Goal: Task Accomplishment & Management: Manage account settings

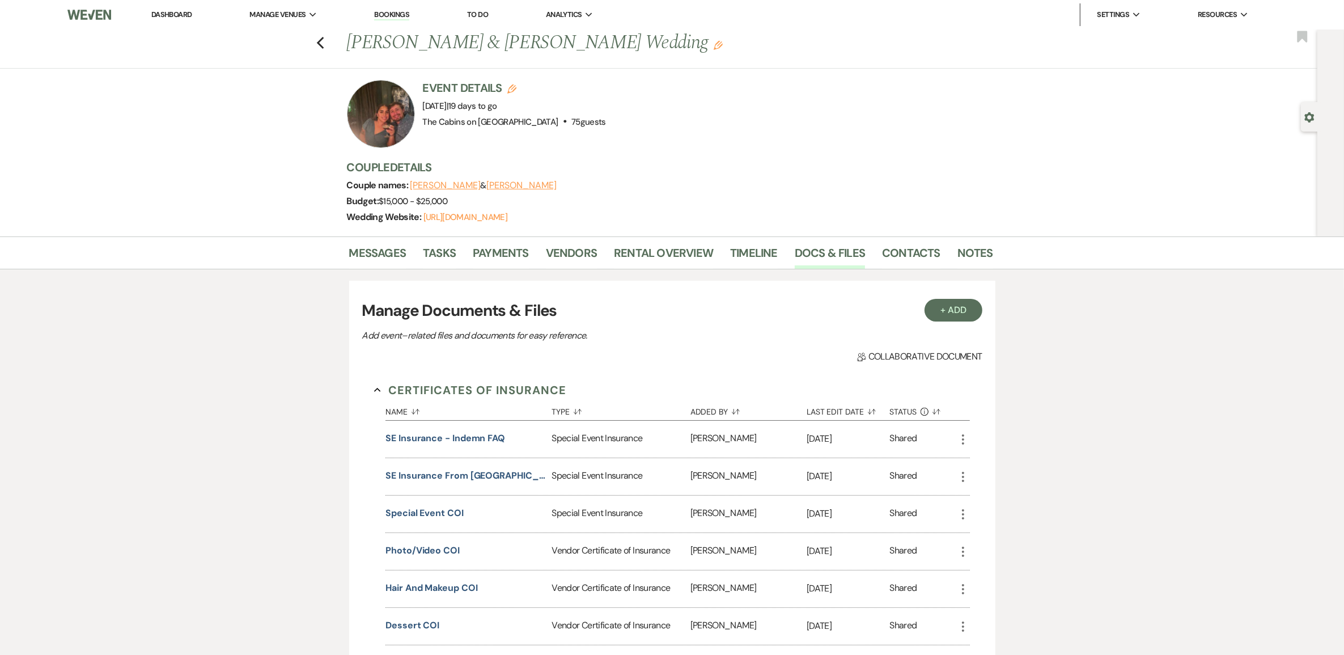
click at [168, 18] on link "Dashboard" at bounding box center [171, 15] width 41 height 10
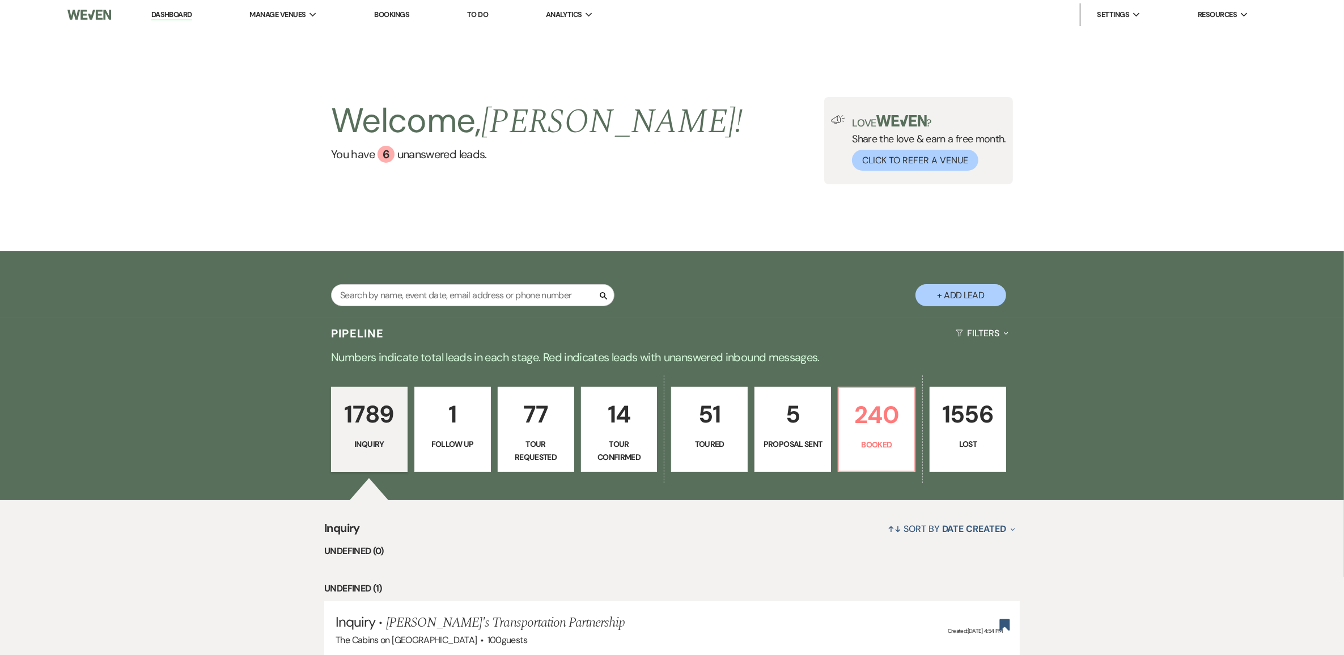
click at [364, 433] on p "1789" at bounding box center [370, 414] width 62 height 38
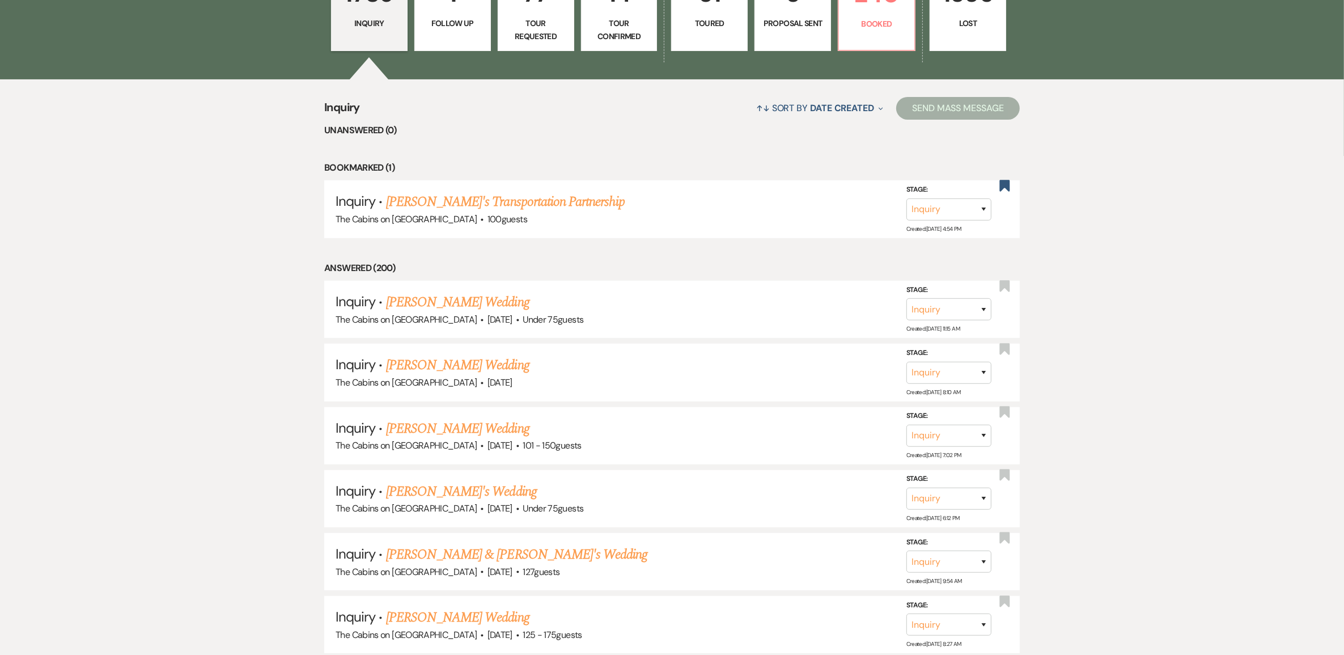
scroll to position [425, 0]
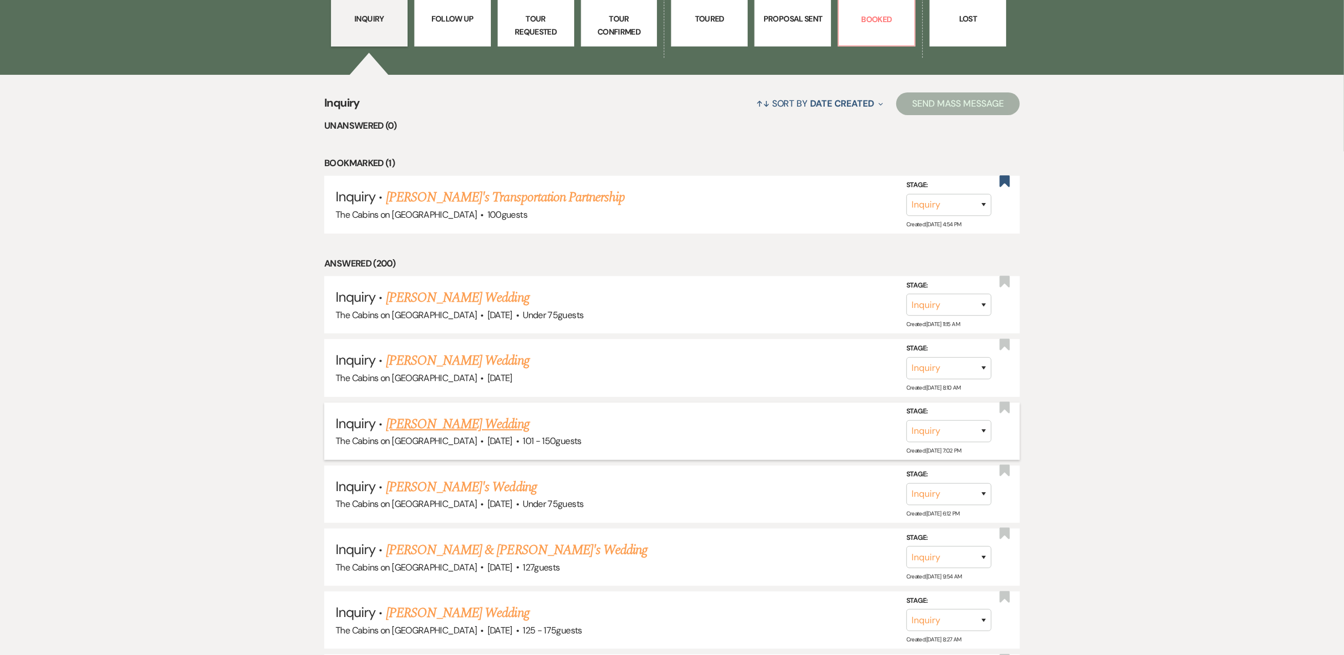
click at [417, 434] on link "Nate Morgan's Wedding" at bounding box center [457, 424] width 143 height 20
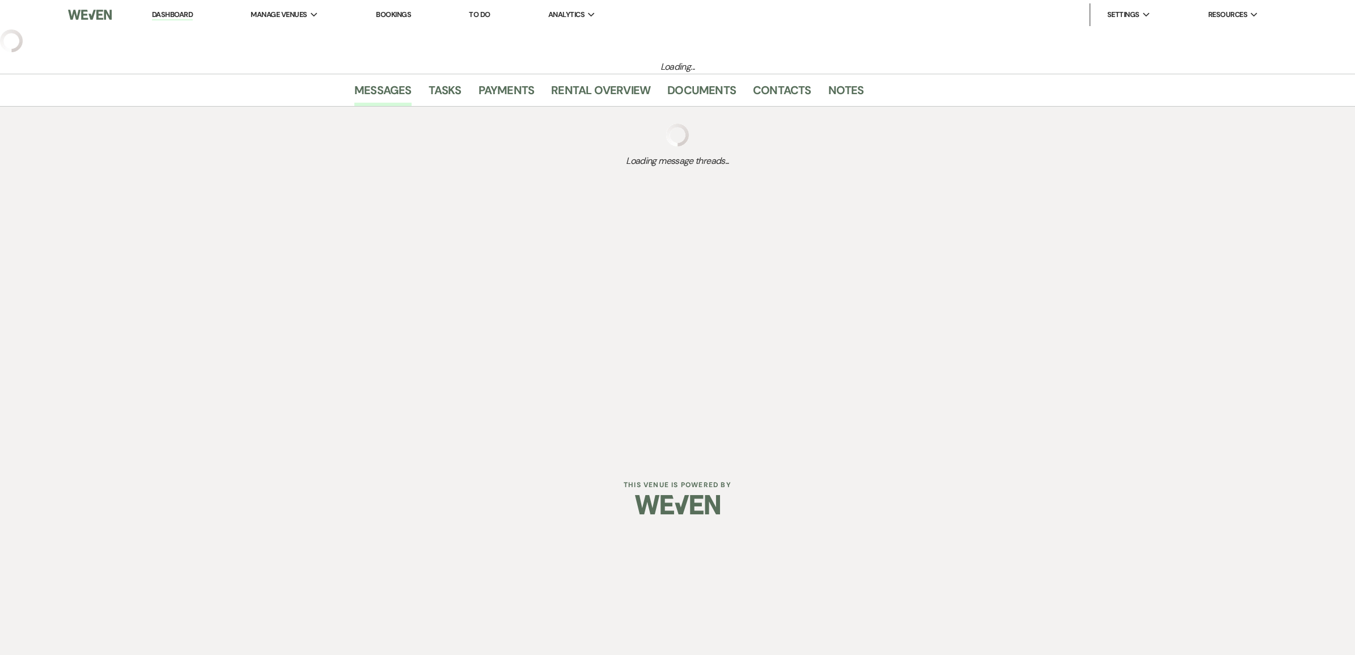
select select "2"
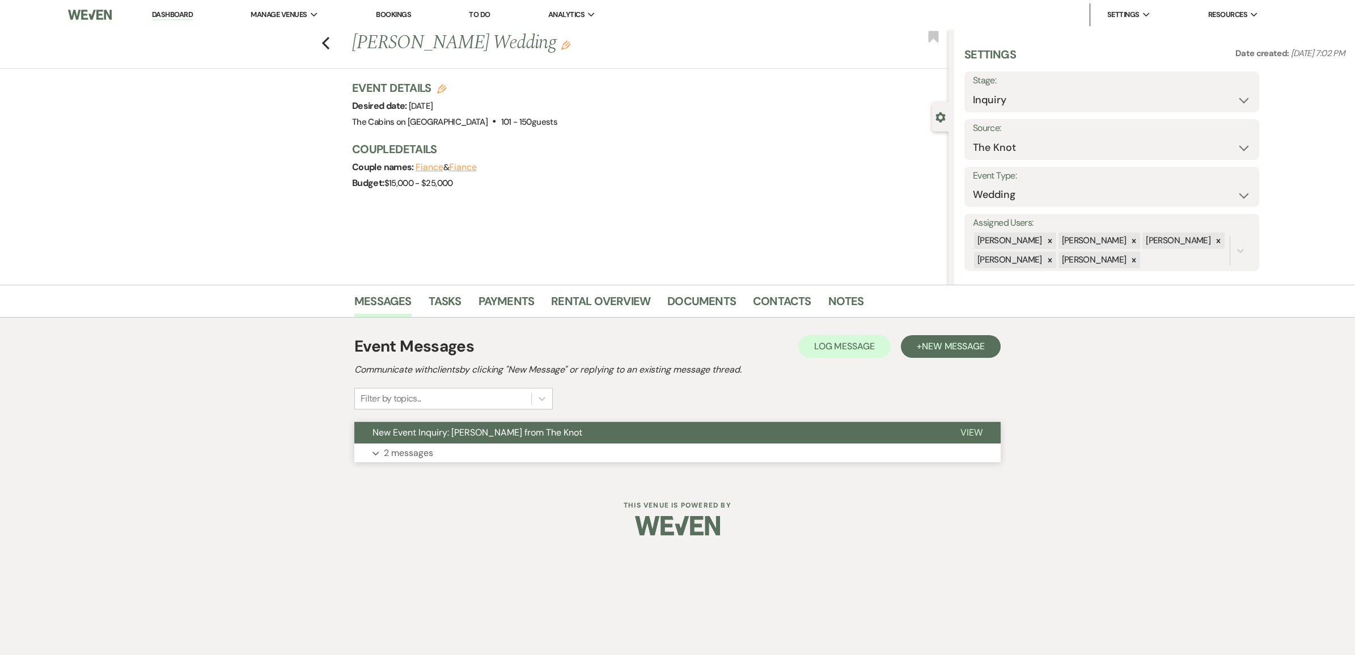
click at [418, 460] on p "2 messages" at bounding box center [408, 453] width 49 height 15
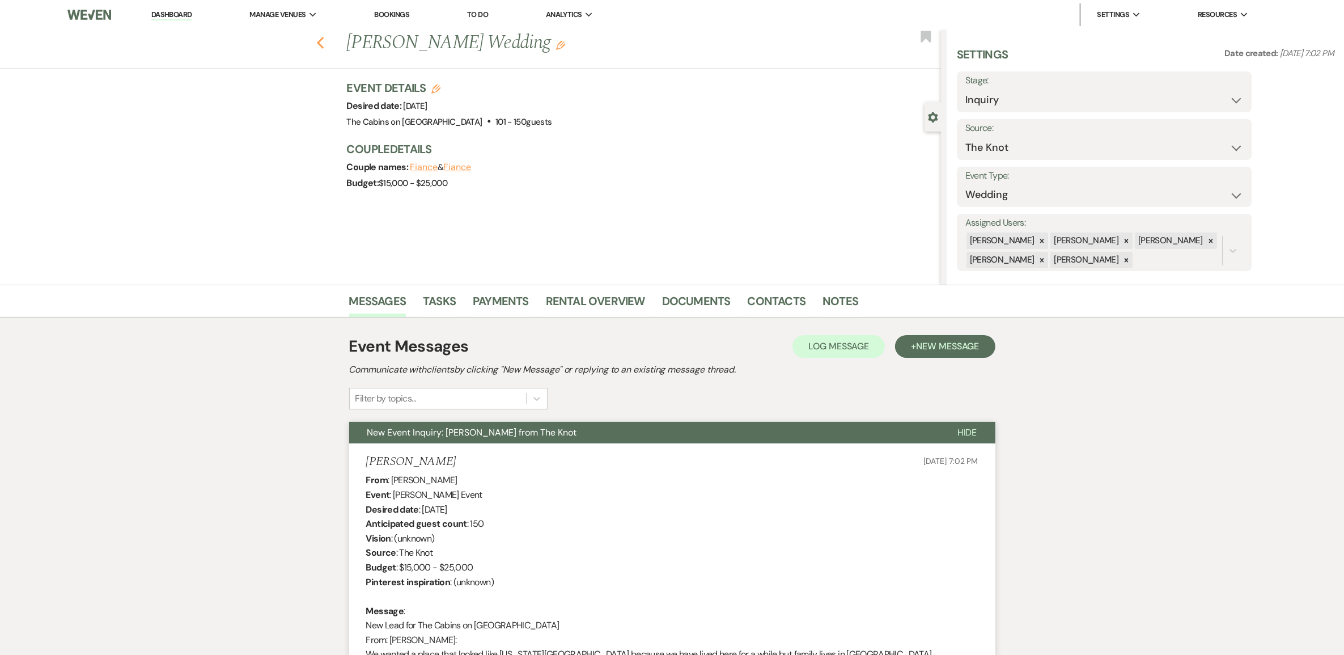
click at [325, 47] on icon "Previous" at bounding box center [320, 43] width 9 height 14
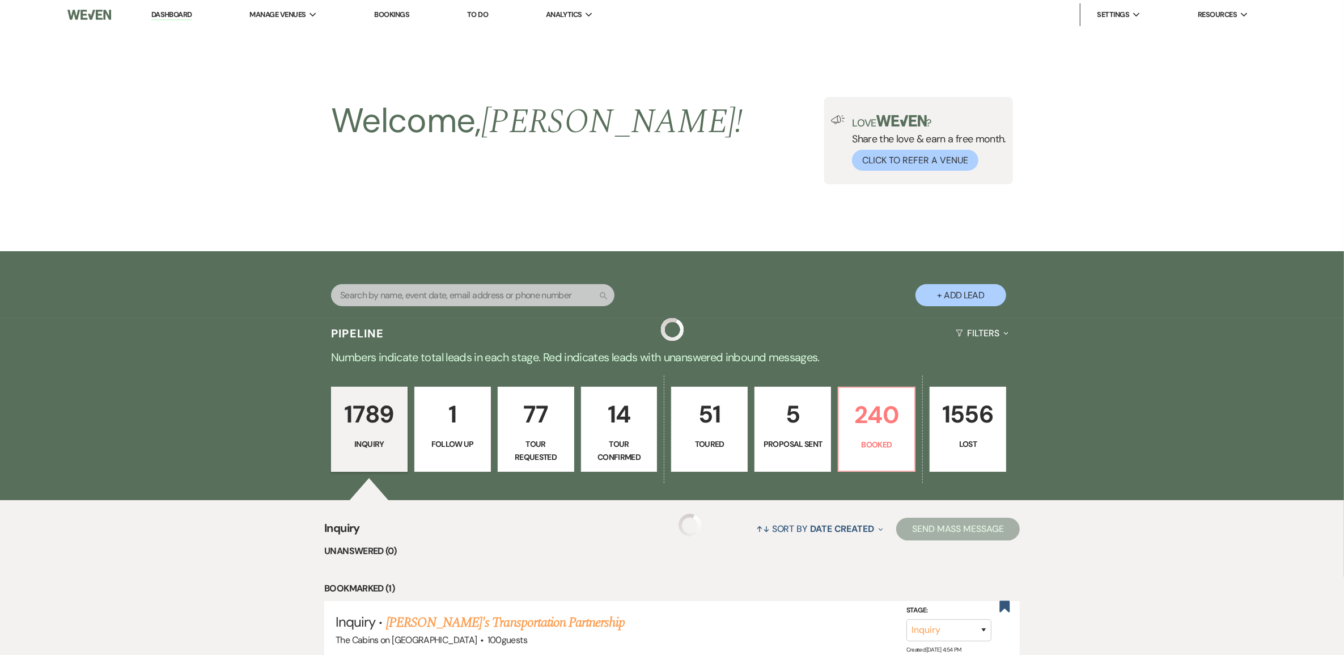
scroll to position [425, 0]
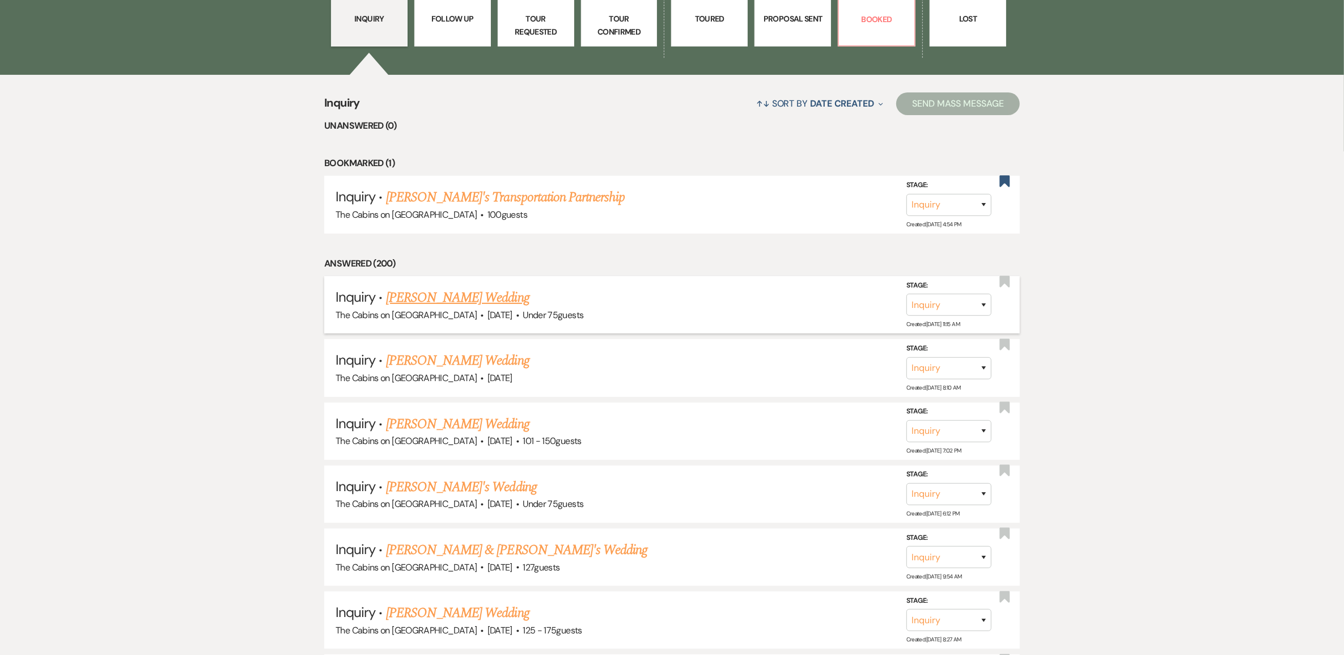
click at [475, 308] on link "Tina Tarchione's Wedding" at bounding box center [457, 297] width 143 height 20
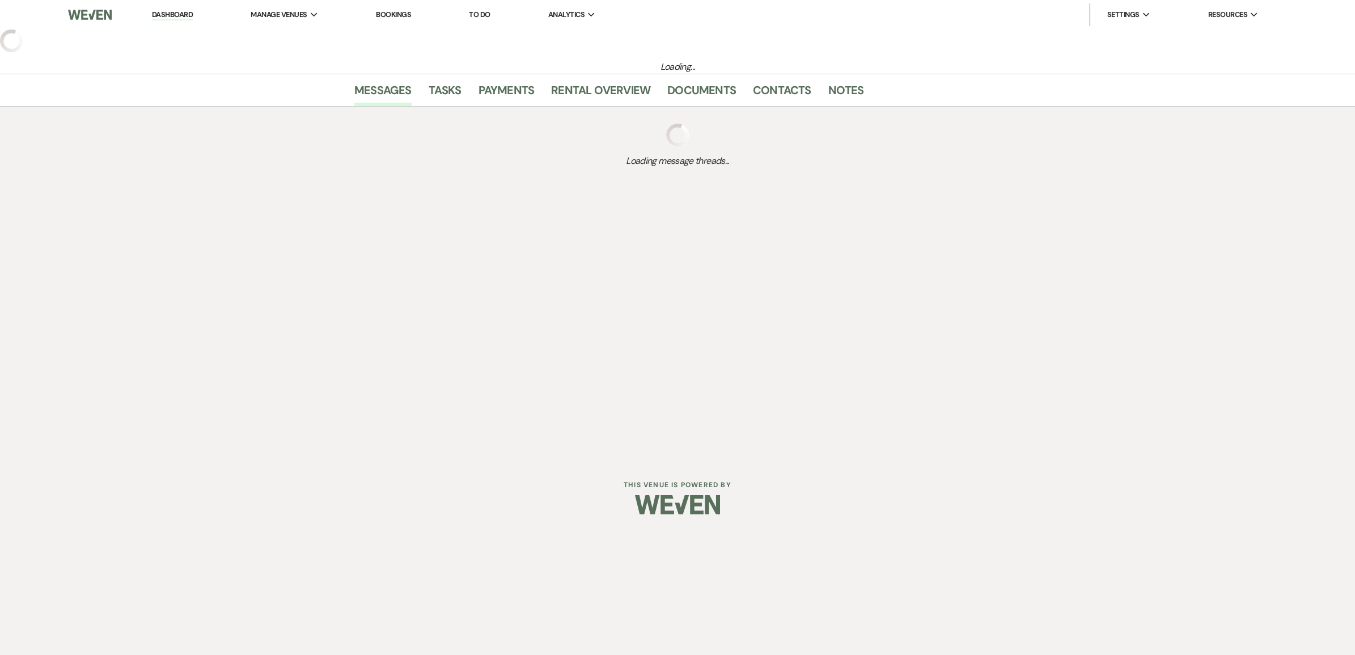
select select "3"
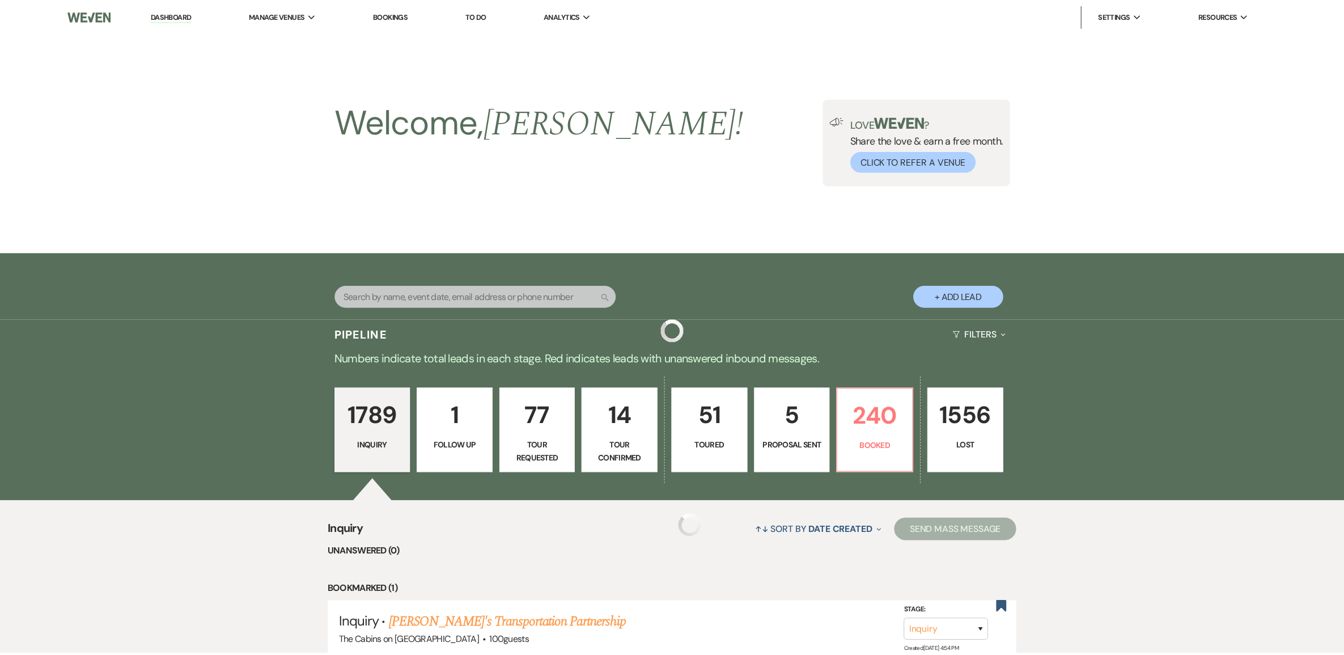
scroll to position [425, 0]
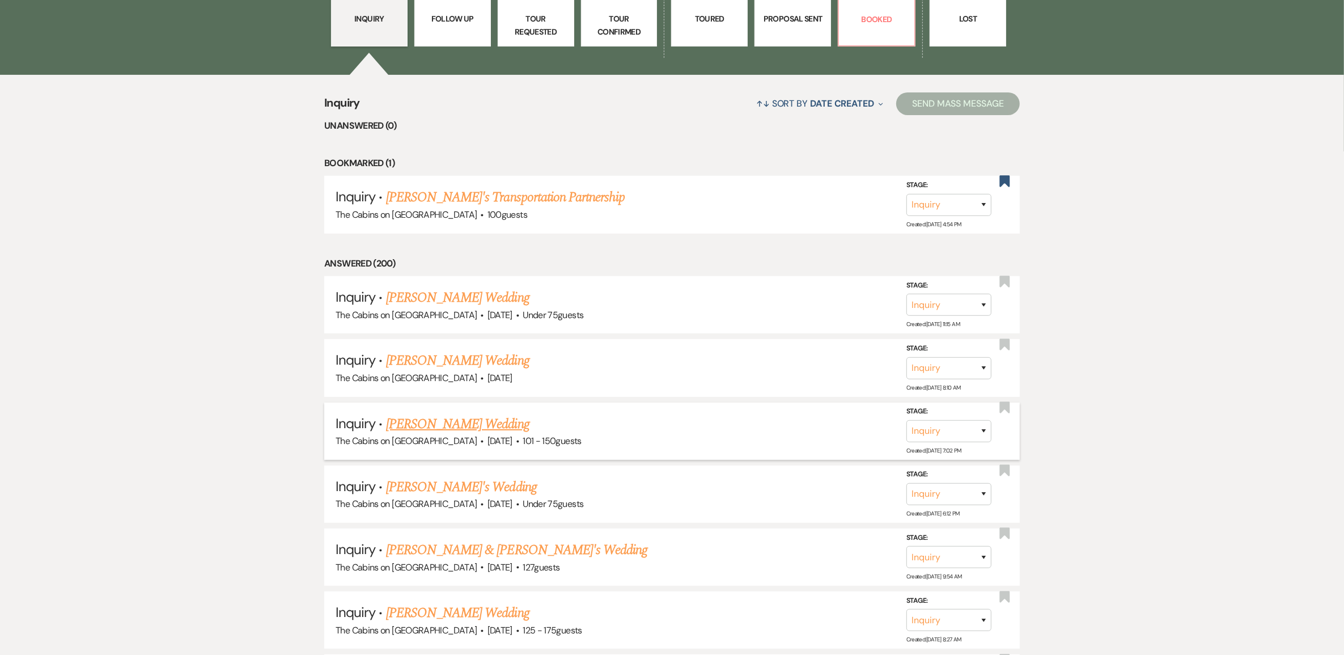
click at [475, 434] on link "Nate Morgan's Wedding" at bounding box center [457, 424] width 143 height 20
select select "2"
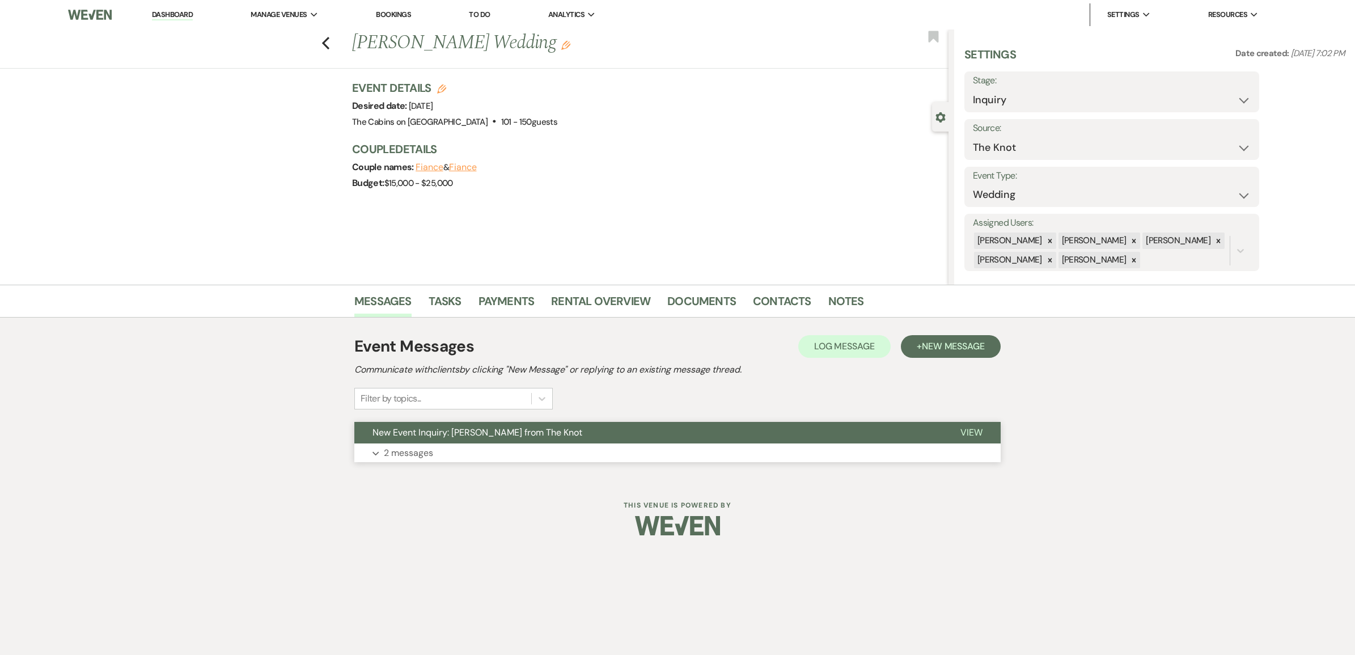
click at [433, 460] on p "2 messages" at bounding box center [408, 453] width 49 height 15
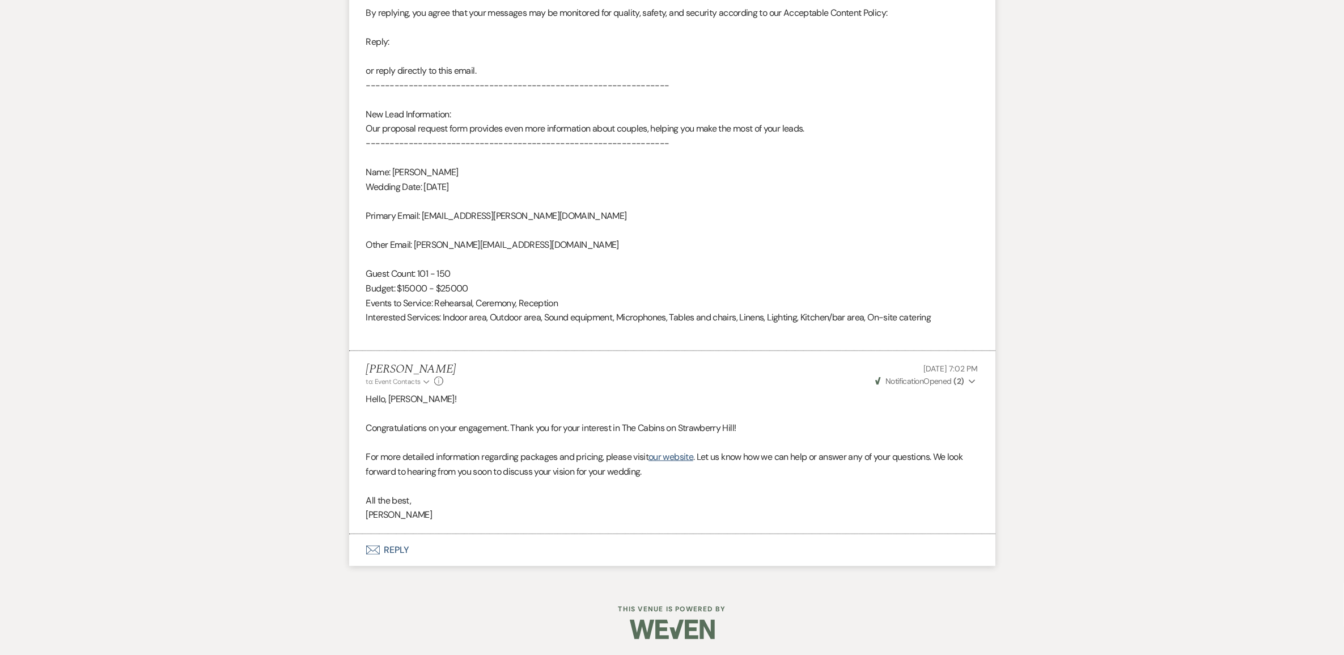
scroll to position [706, 0]
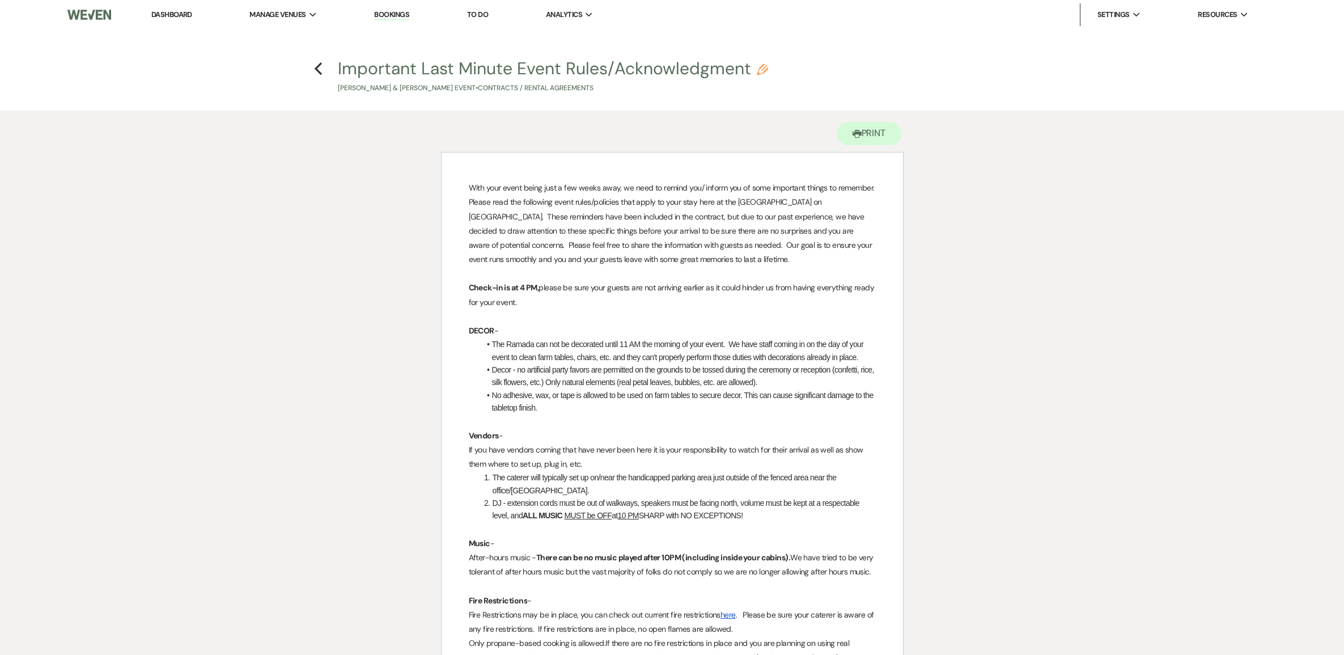
click at [854, 138] on button "Printer Print" at bounding box center [869, 133] width 65 height 23
